Goal: Task Accomplishment & Management: Manage account settings

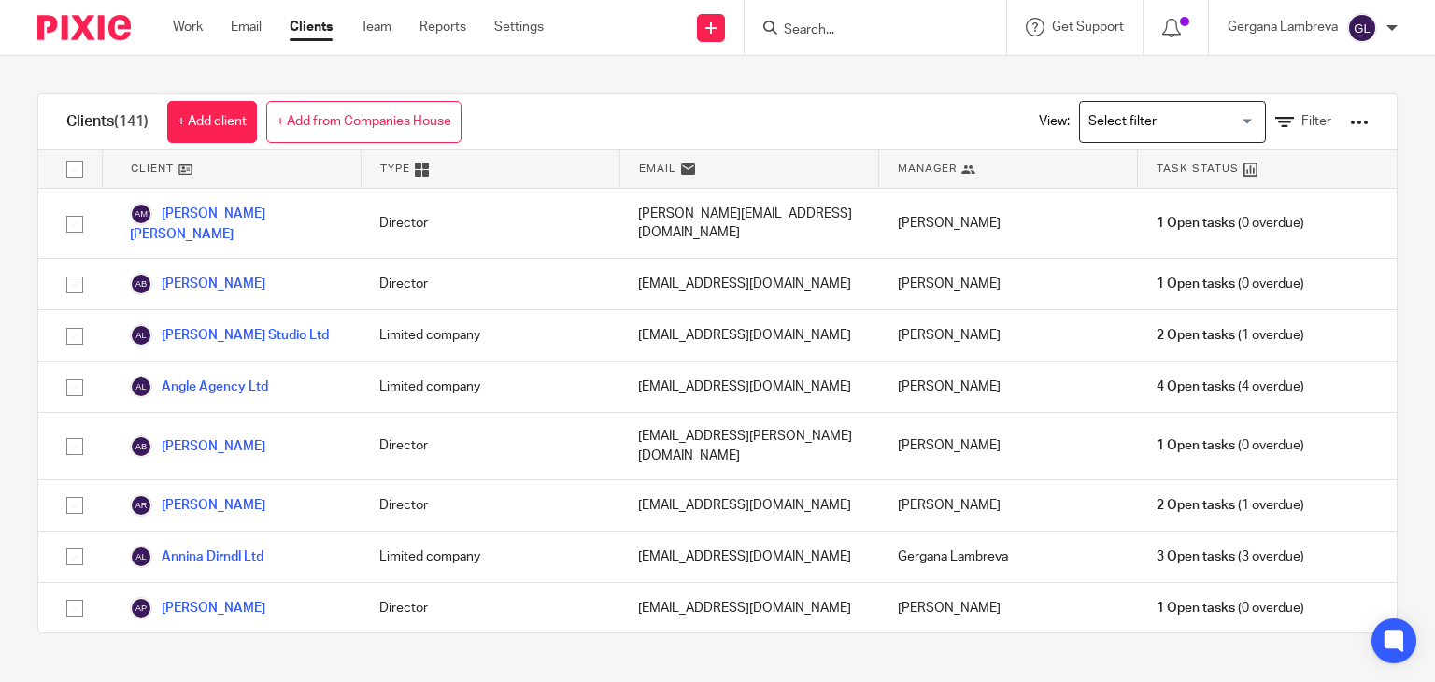
click at [808, 22] on input "Search" at bounding box center [866, 30] width 168 height 17
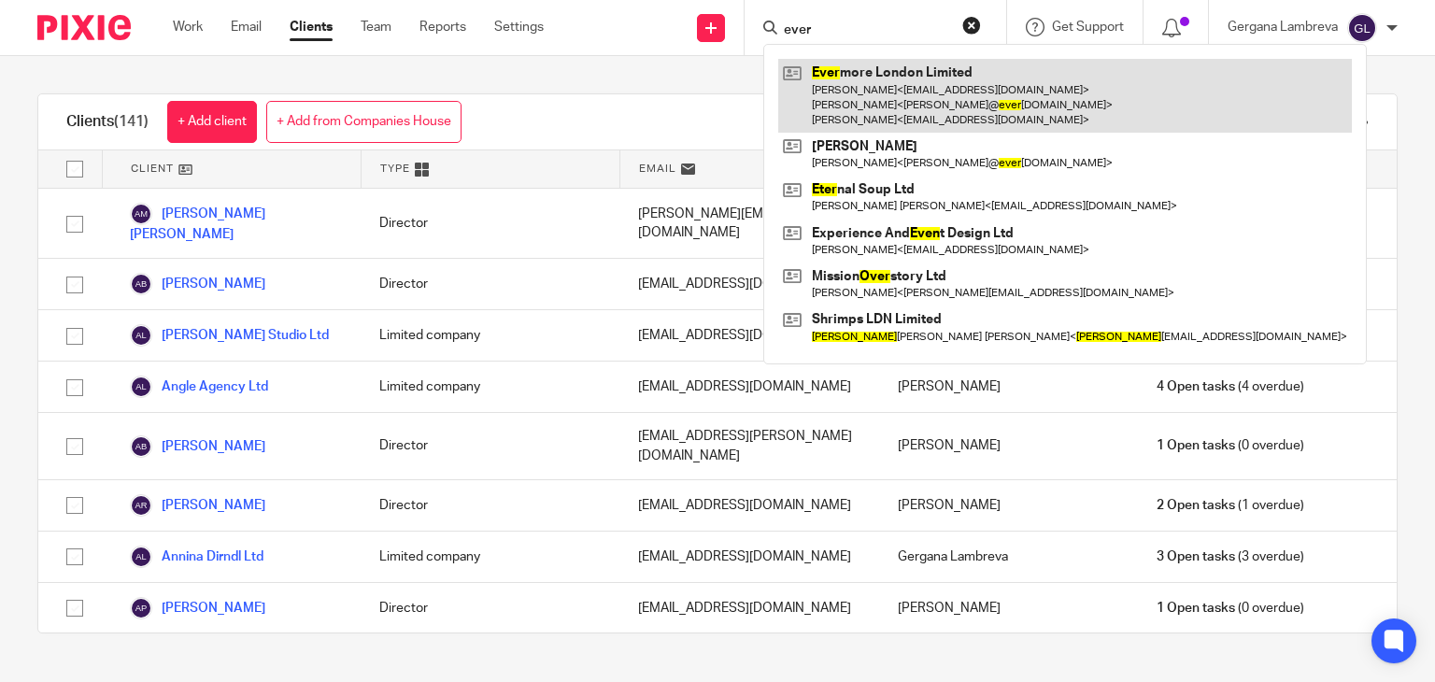
type input "ever"
click at [912, 100] on link at bounding box center [1065, 96] width 574 height 74
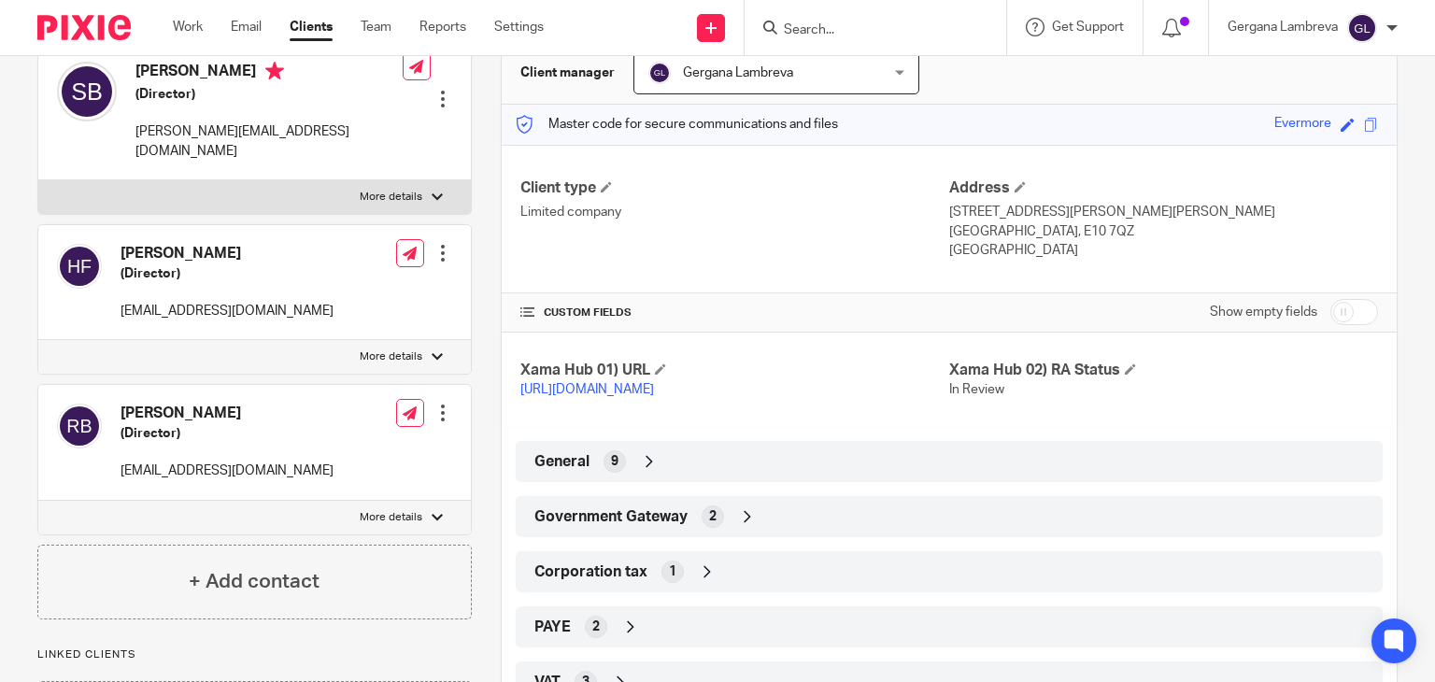
scroll to position [336, 0]
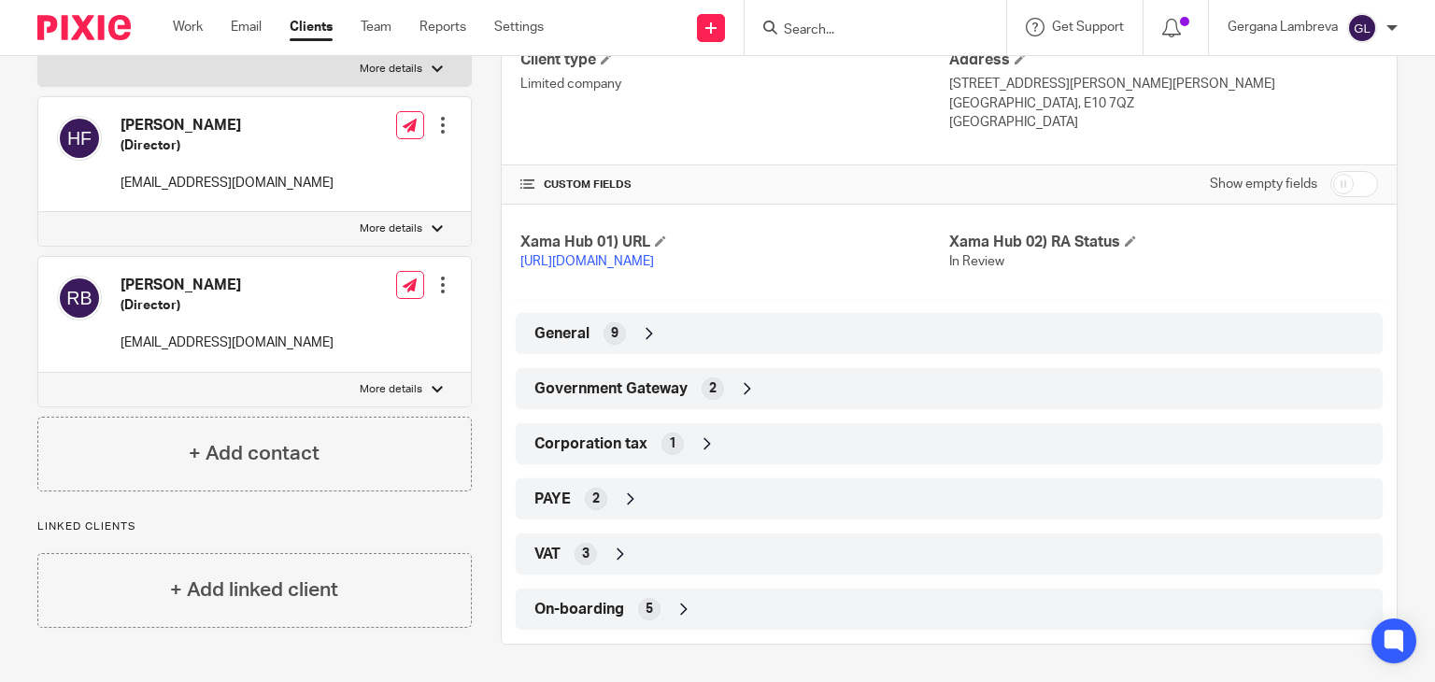
click at [641, 397] on span "Government Gateway" at bounding box center [610, 389] width 153 height 20
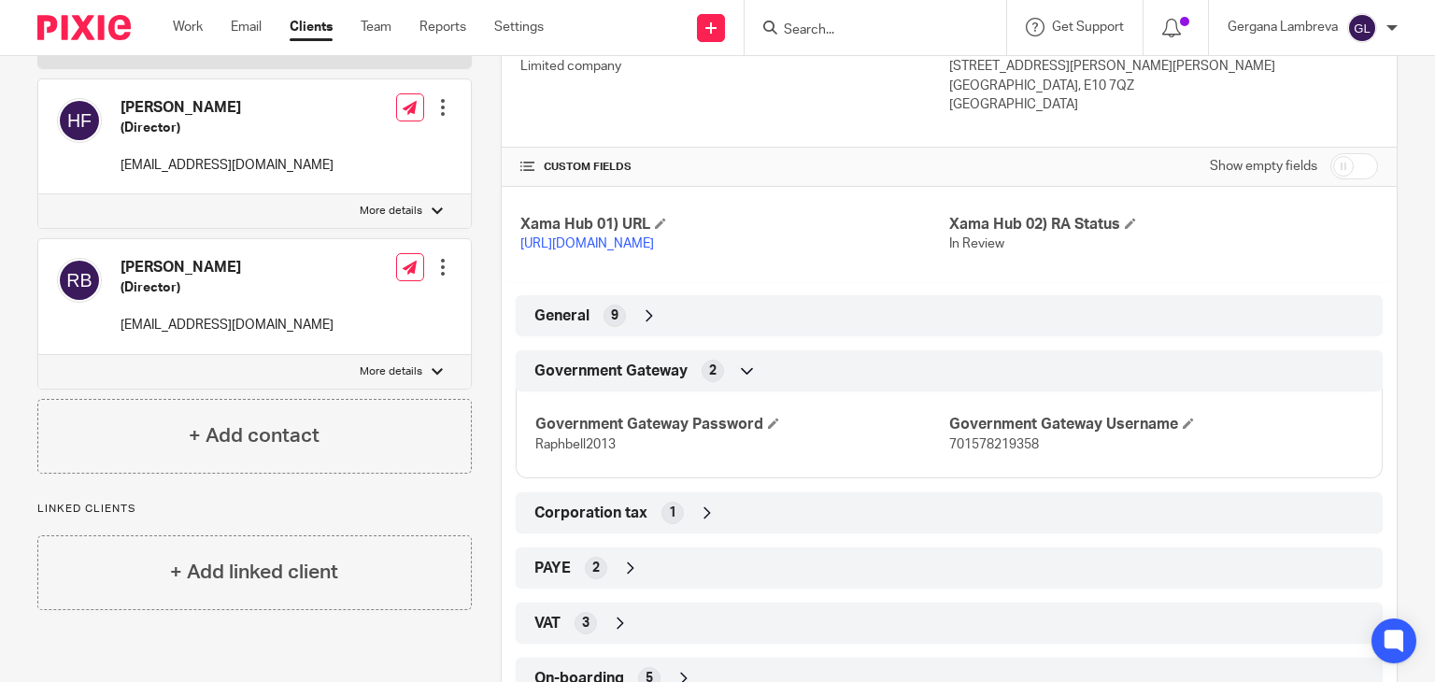
click at [957, 451] on span "701578219358" at bounding box center [994, 444] width 90 height 13
copy span "701578219358"
click at [580, 451] on span "Raphbell2013" at bounding box center [575, 444] width 80 height 13
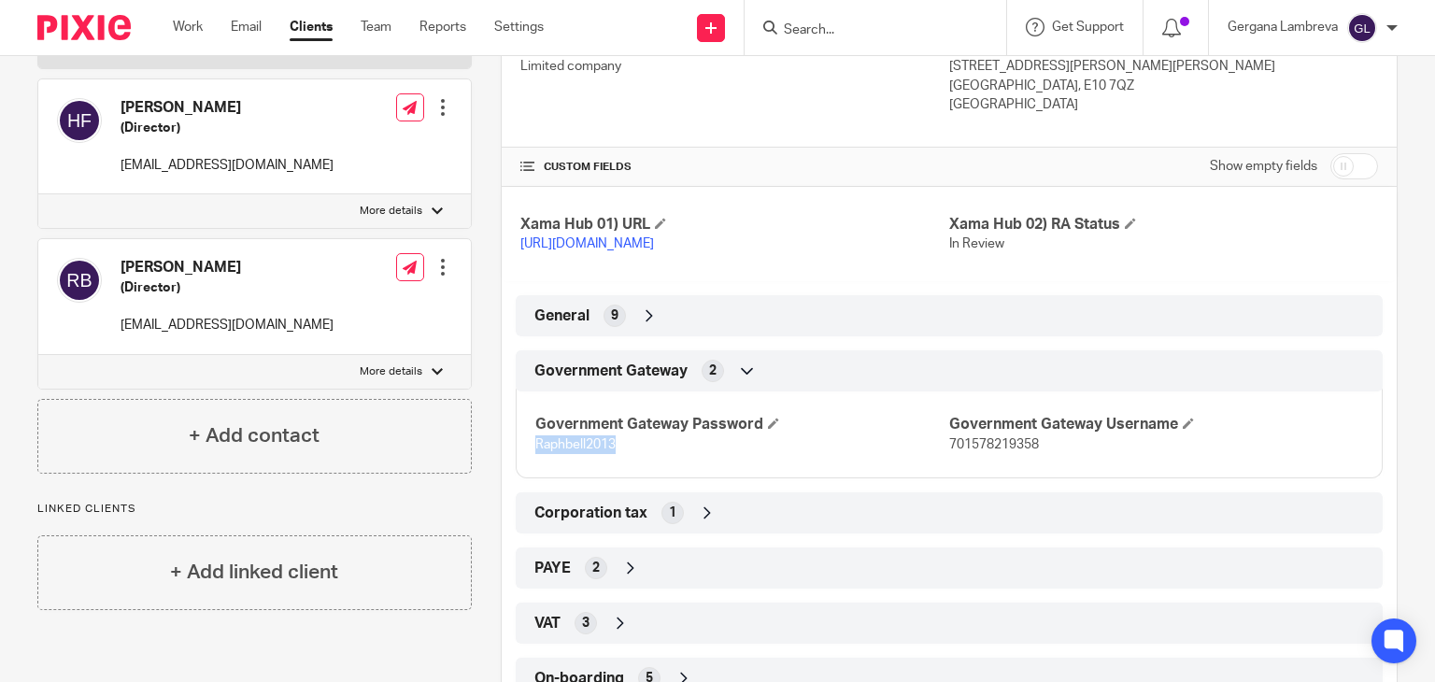
copy span "Raphbell2013"
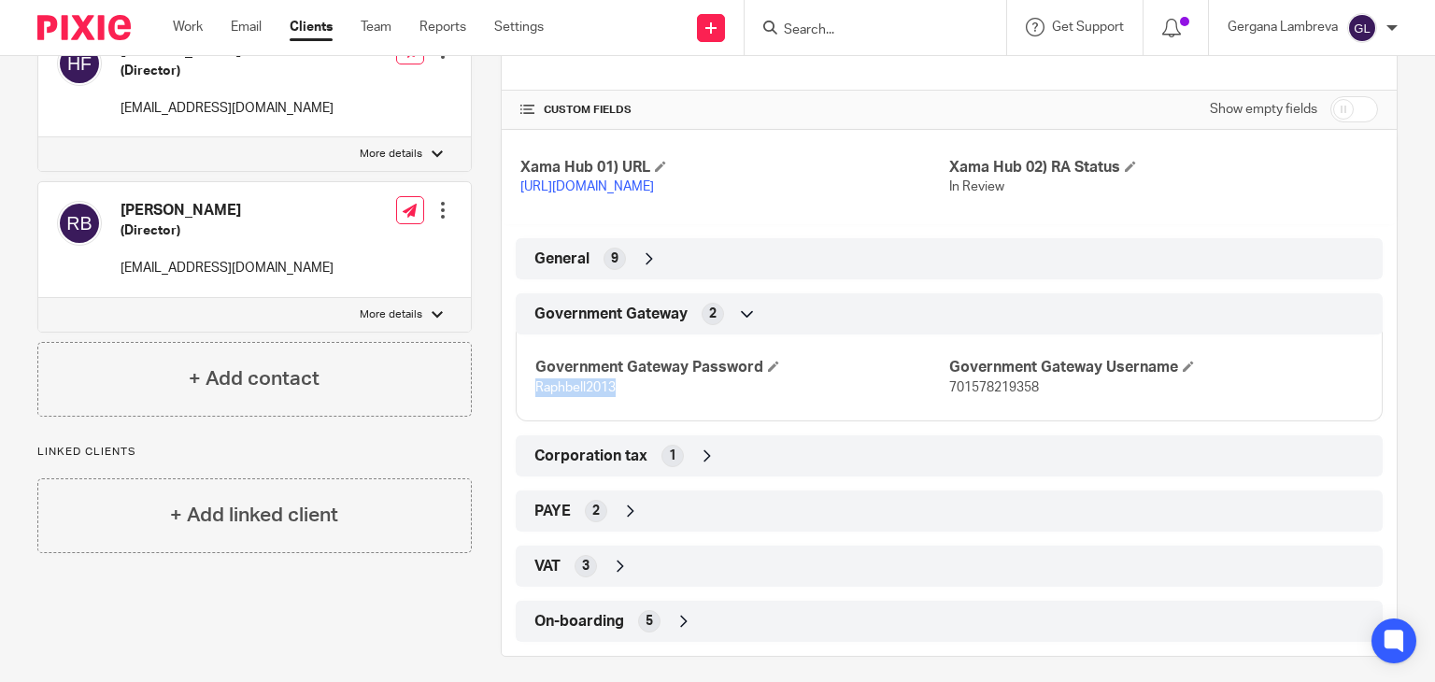
scroll to position [423, 0]
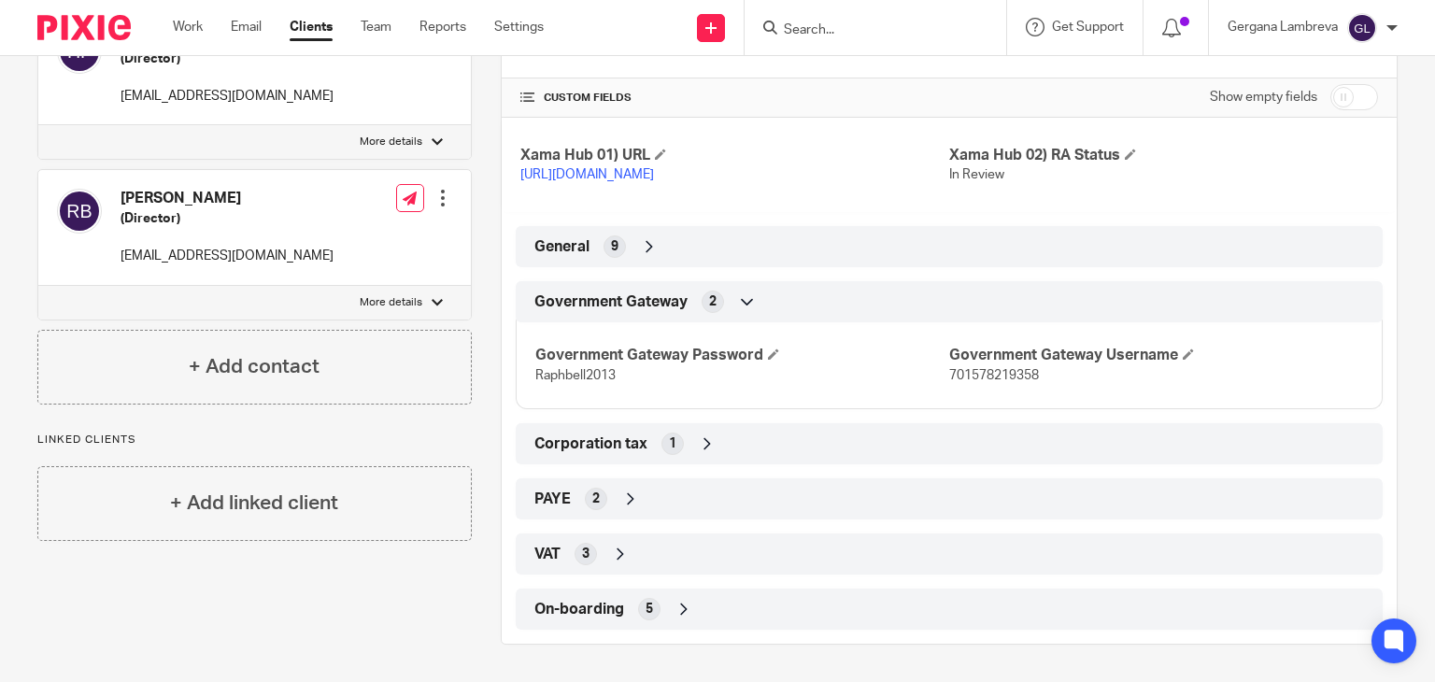
click at [647, 493] on div "PAYE 2" at bounding box center [949, 499] width 839 height 32
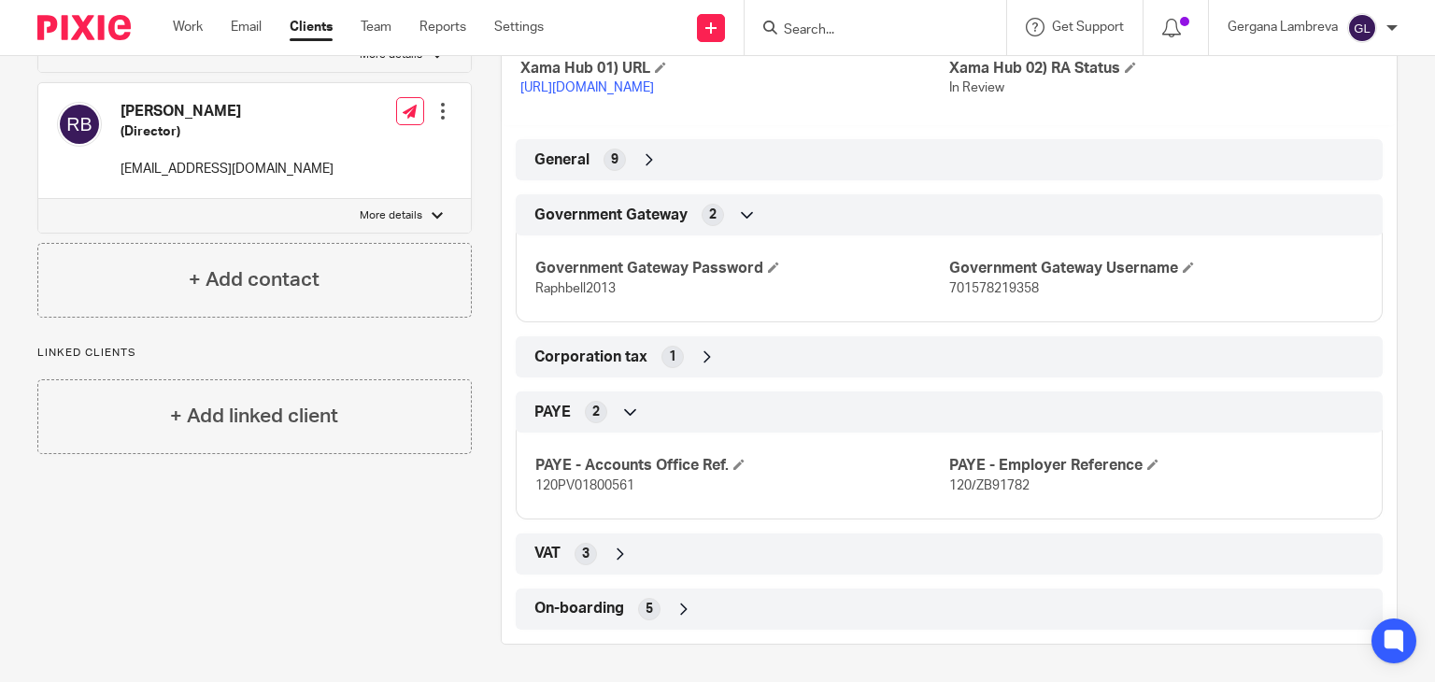
scroll to position [0, 0]
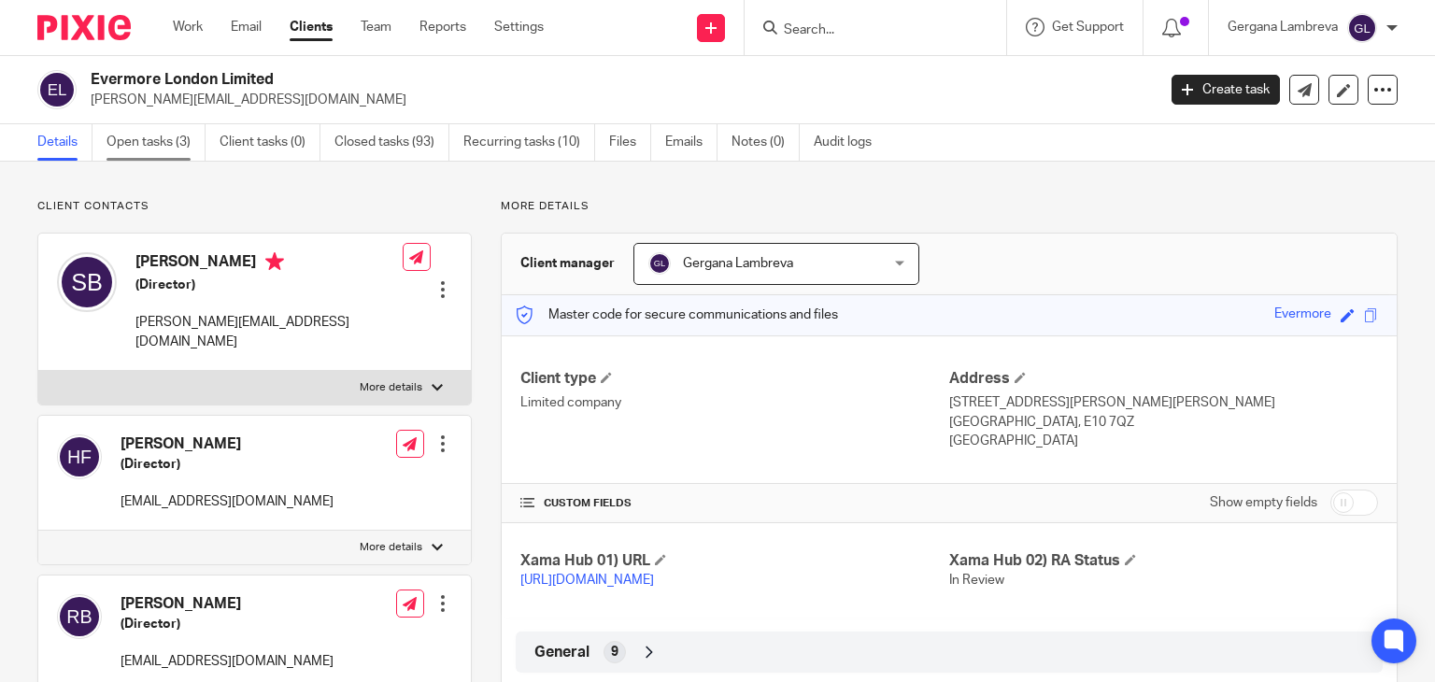
click at [143, 150] on link "Open tasks (3)" at bounding box center [155, 142] width 99 height 36
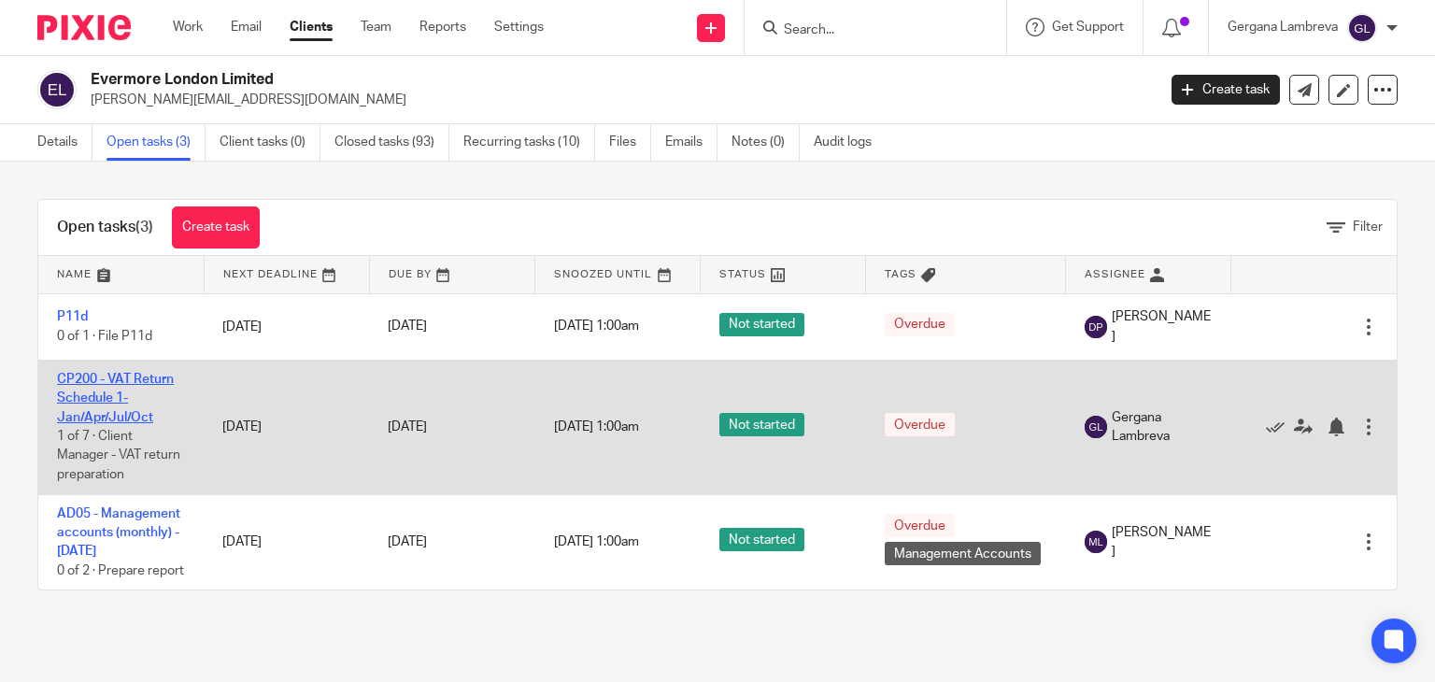
click at [118, 400] on link "CP200 - VAT Return Schedule 1- Jan/Apr/Jul/Oct" at bounding box center [115, 398] width 117 height 51
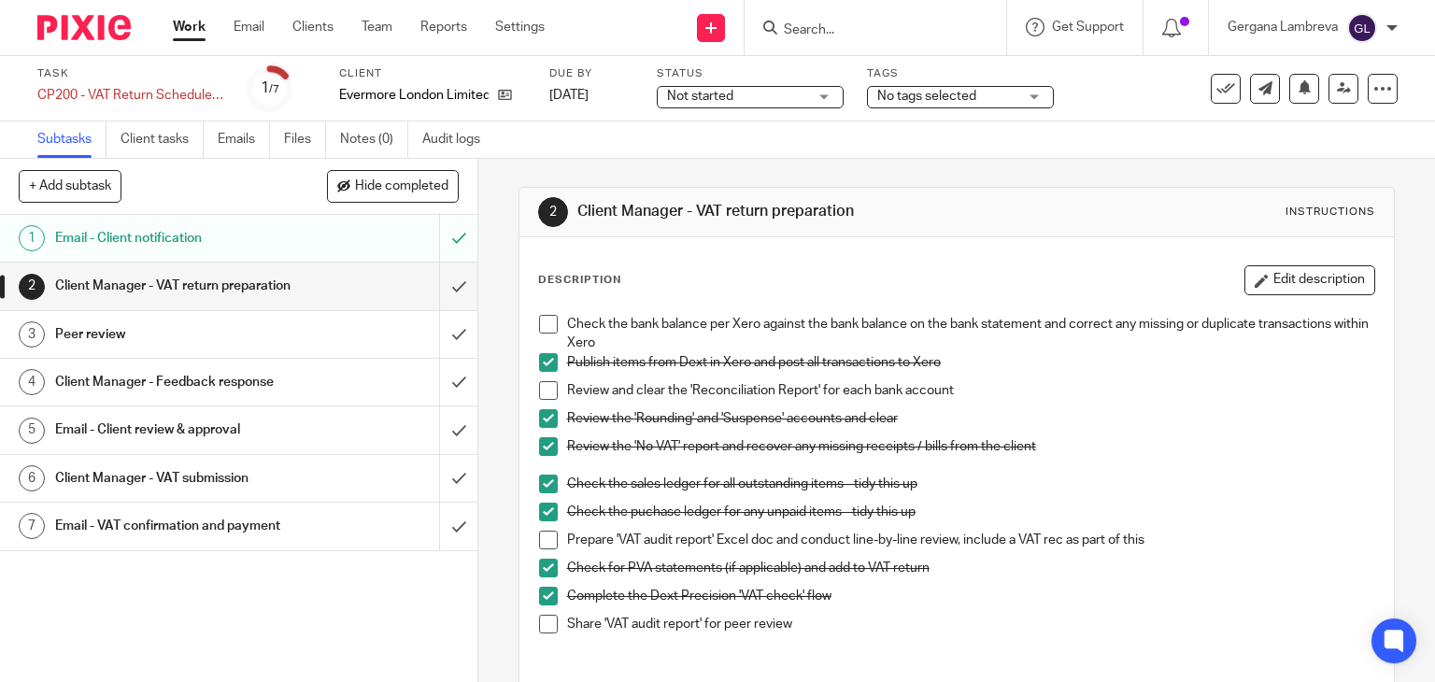
click at [544, 539] on span at bounding box center [548, 540] width 19 height 19
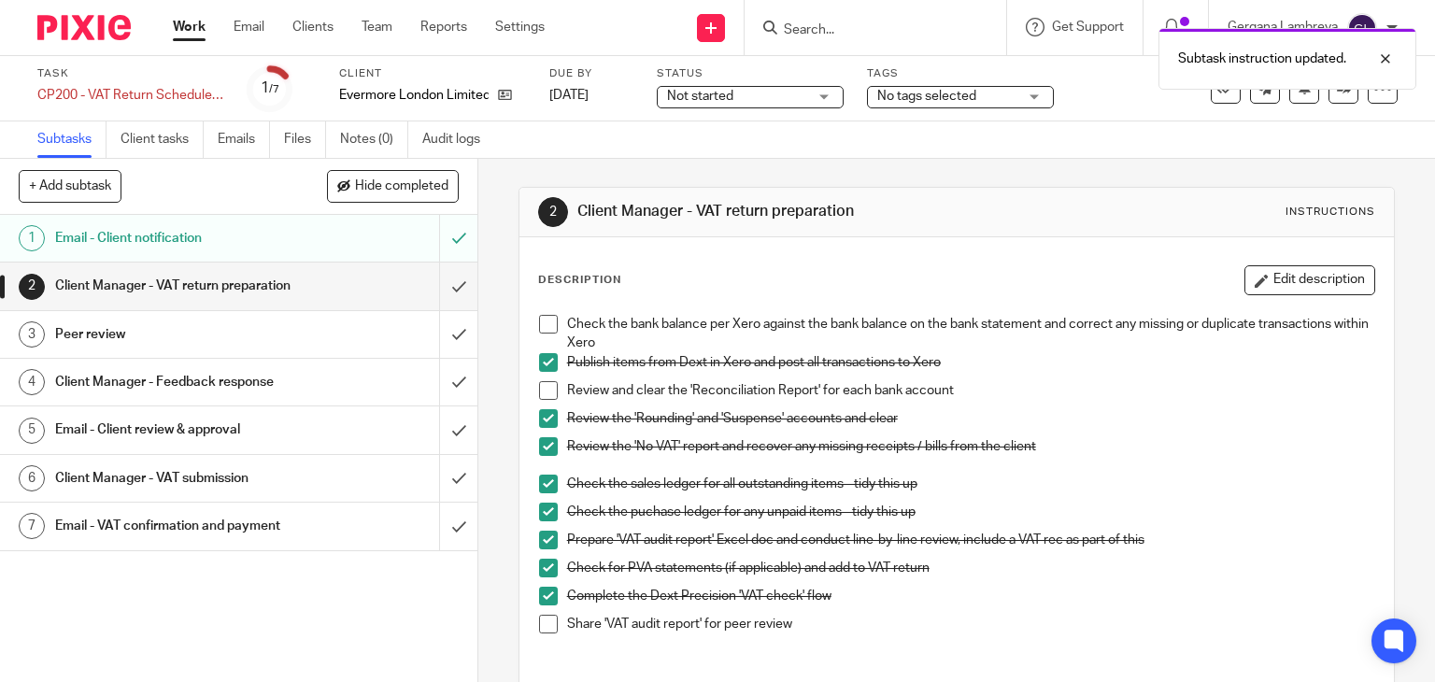
click at [549, 621] on span at bounding box center [548, 624] width 19 height 19
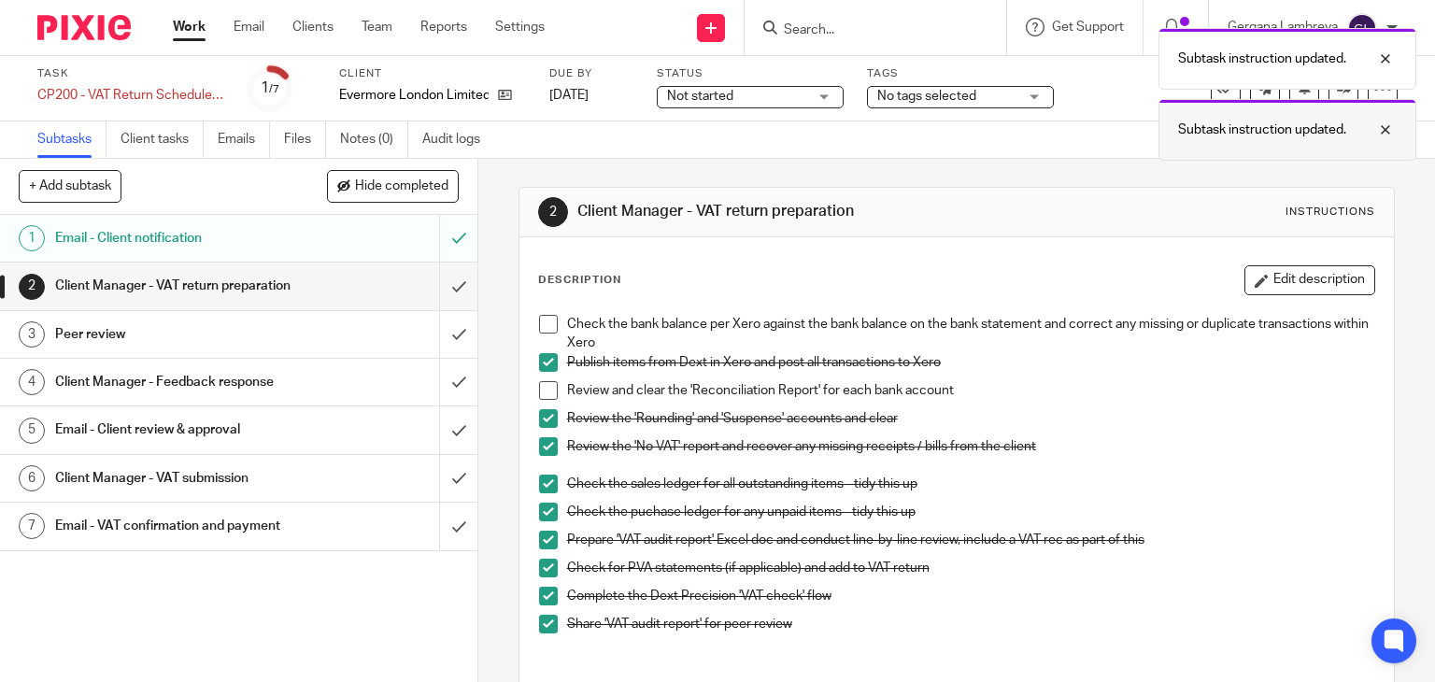
click at [1387, 135] on div at bounding box center [1371, 130] width 50 height 22
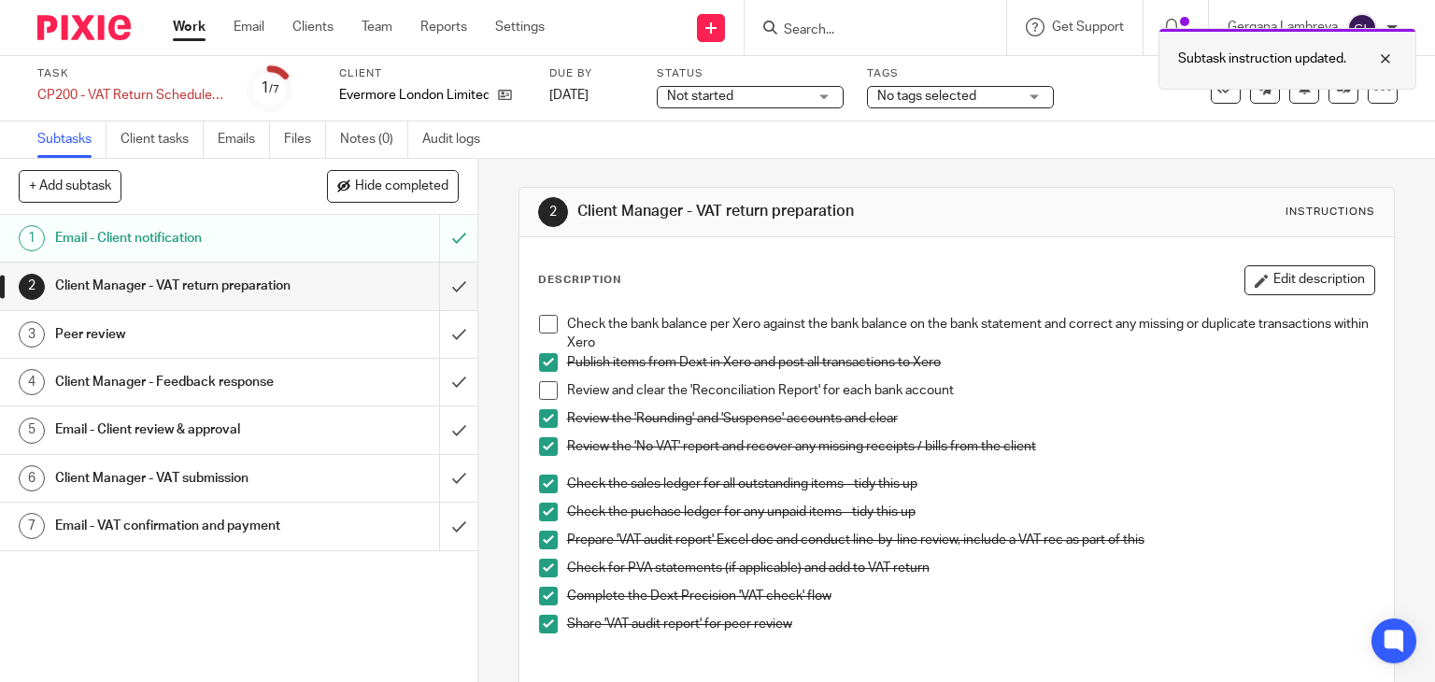
click at [1383, 64] on div at bounding box center [1371, 59] width 50 height 22
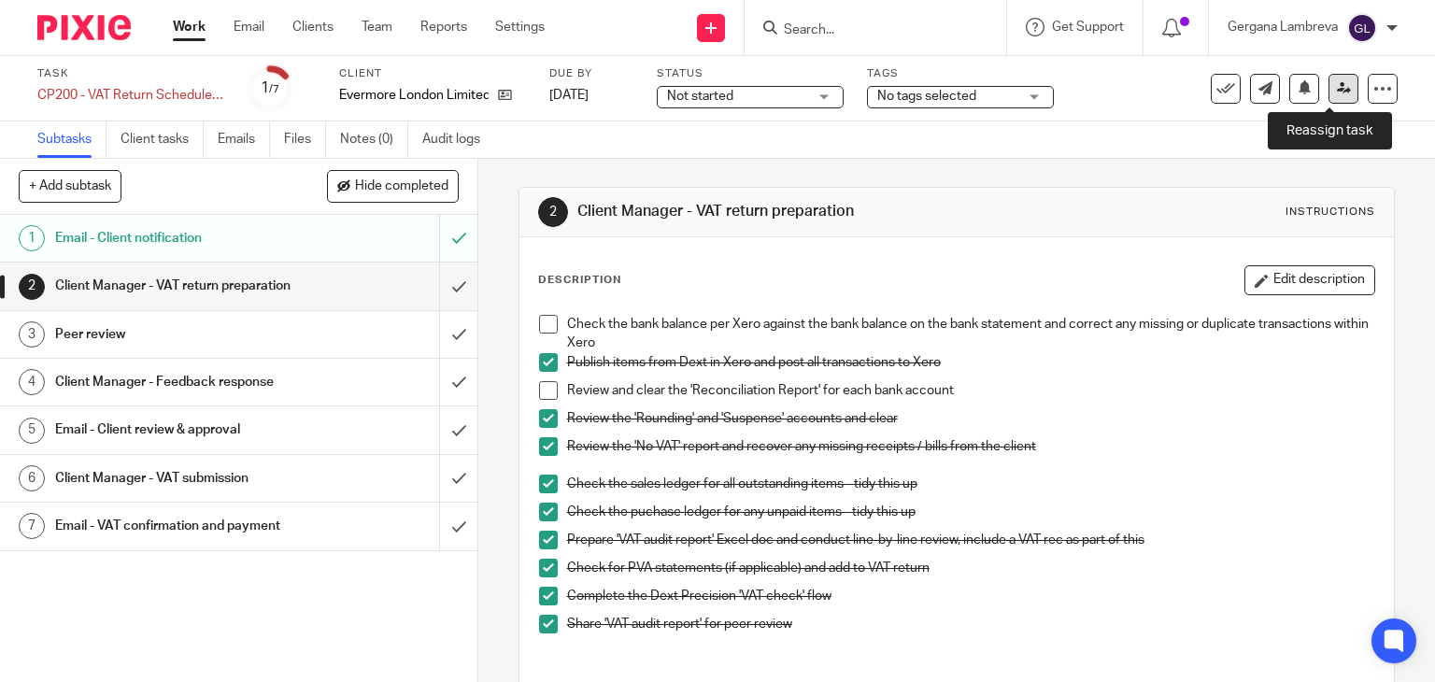
click at [1337, 91] on icon at bounding box center [1344, 88] width 14 height 14
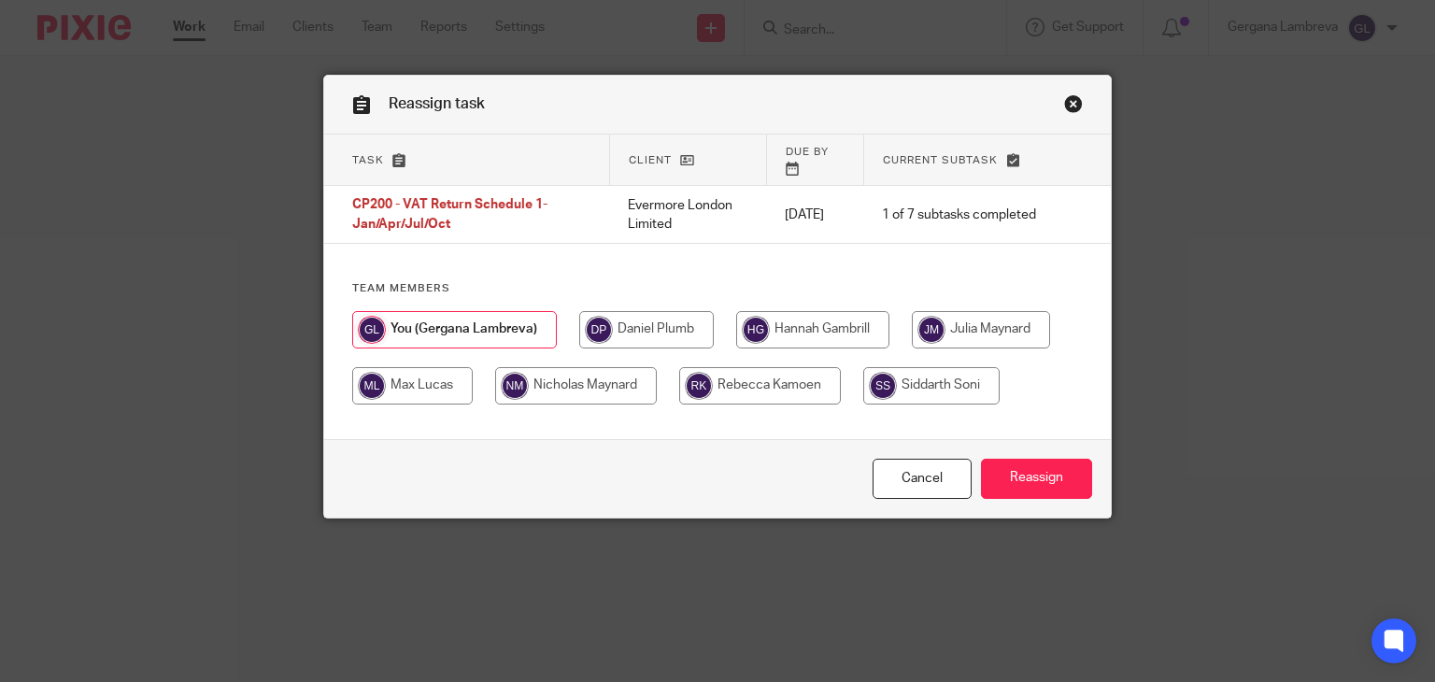
click at [642, 320] on input "radio" at bounding box center [646, 329] width 135 height 37
radio input "true"
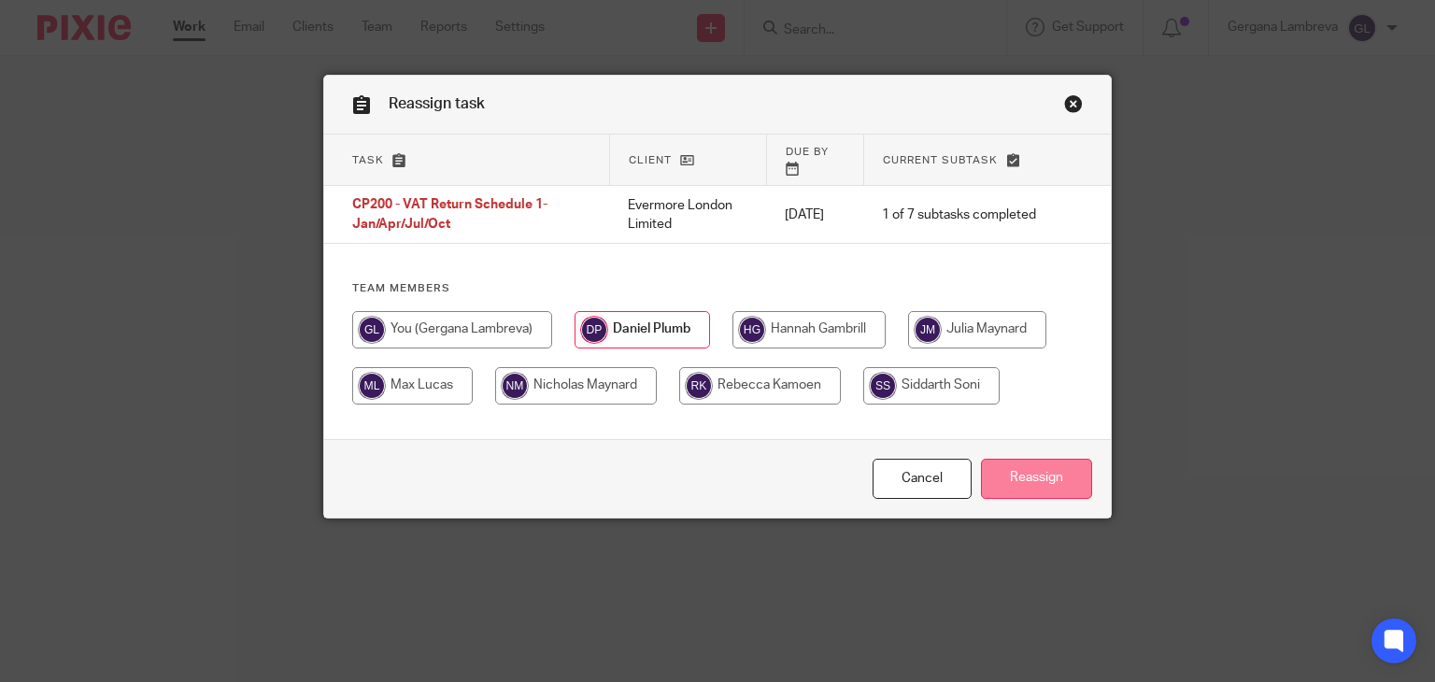
click at [1059, 468] on input "Reassign" at bounding box center [1036, 479] width 111 height 40
